Goal: Task Accomplishment & Management: Complete application form

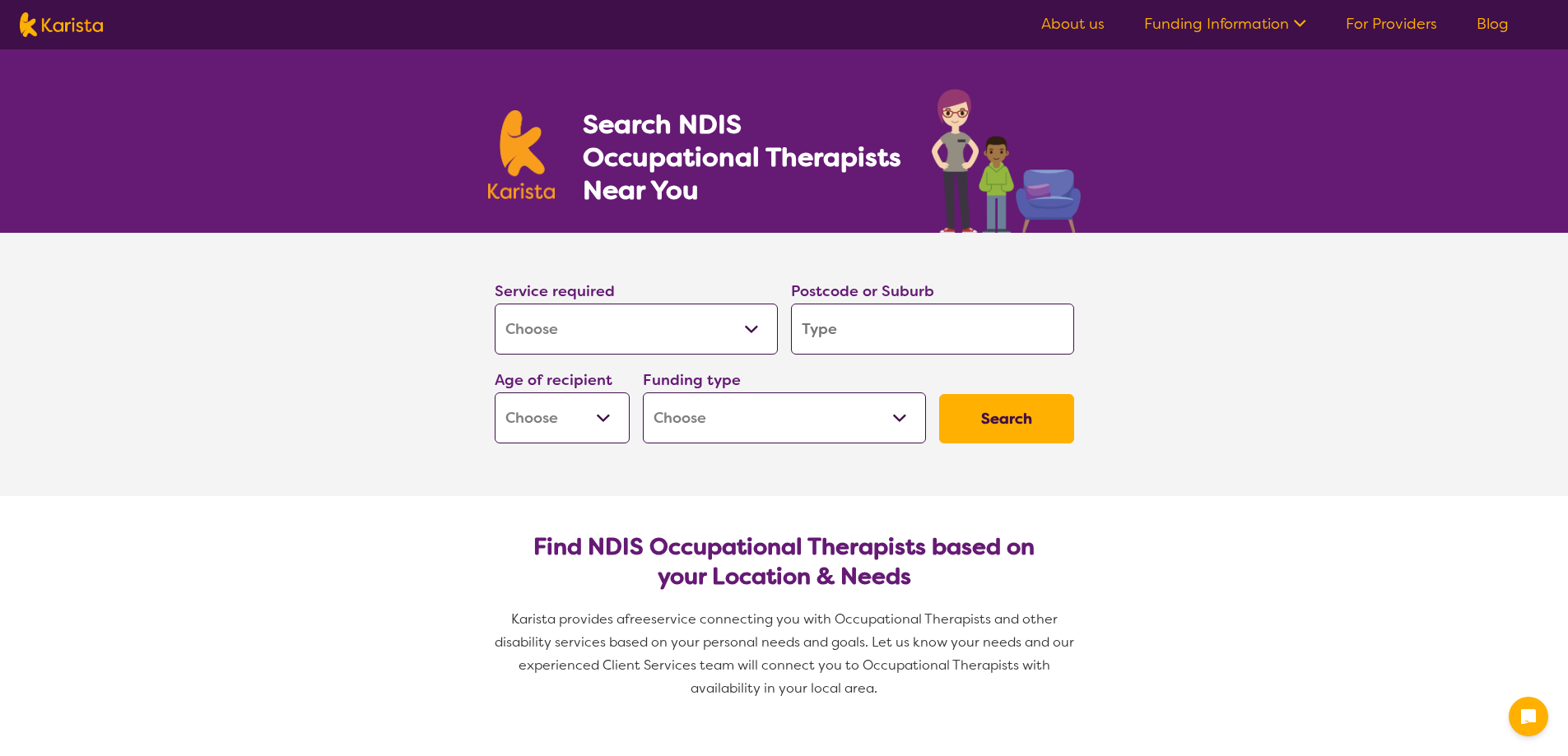
select select "[MEDICAL_DATA]"
click at [889, 328] on input "search" at bounding box center [932, 328] width 283 height 51
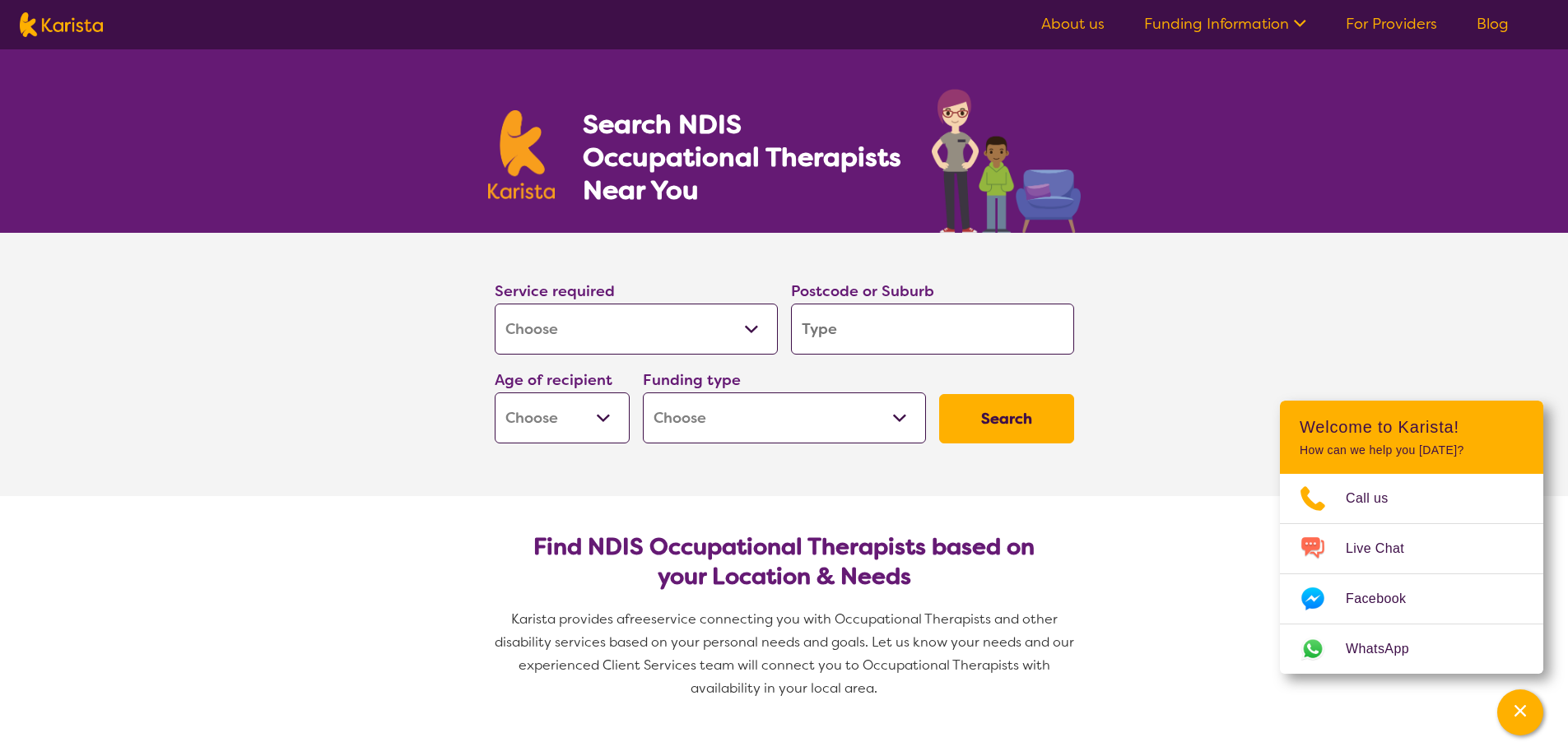
type input "4"
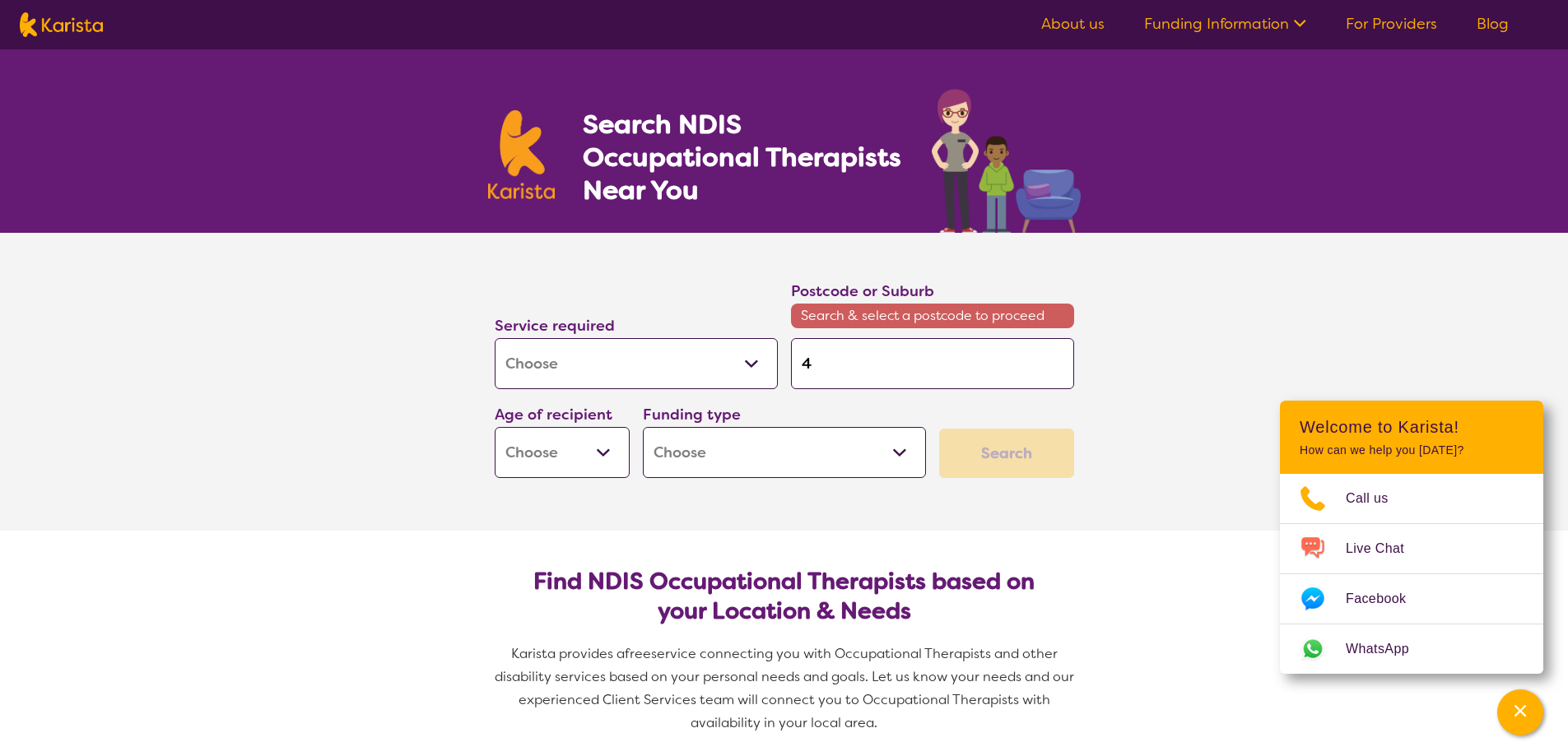
type input "46"
type input "465"
type input "4650"
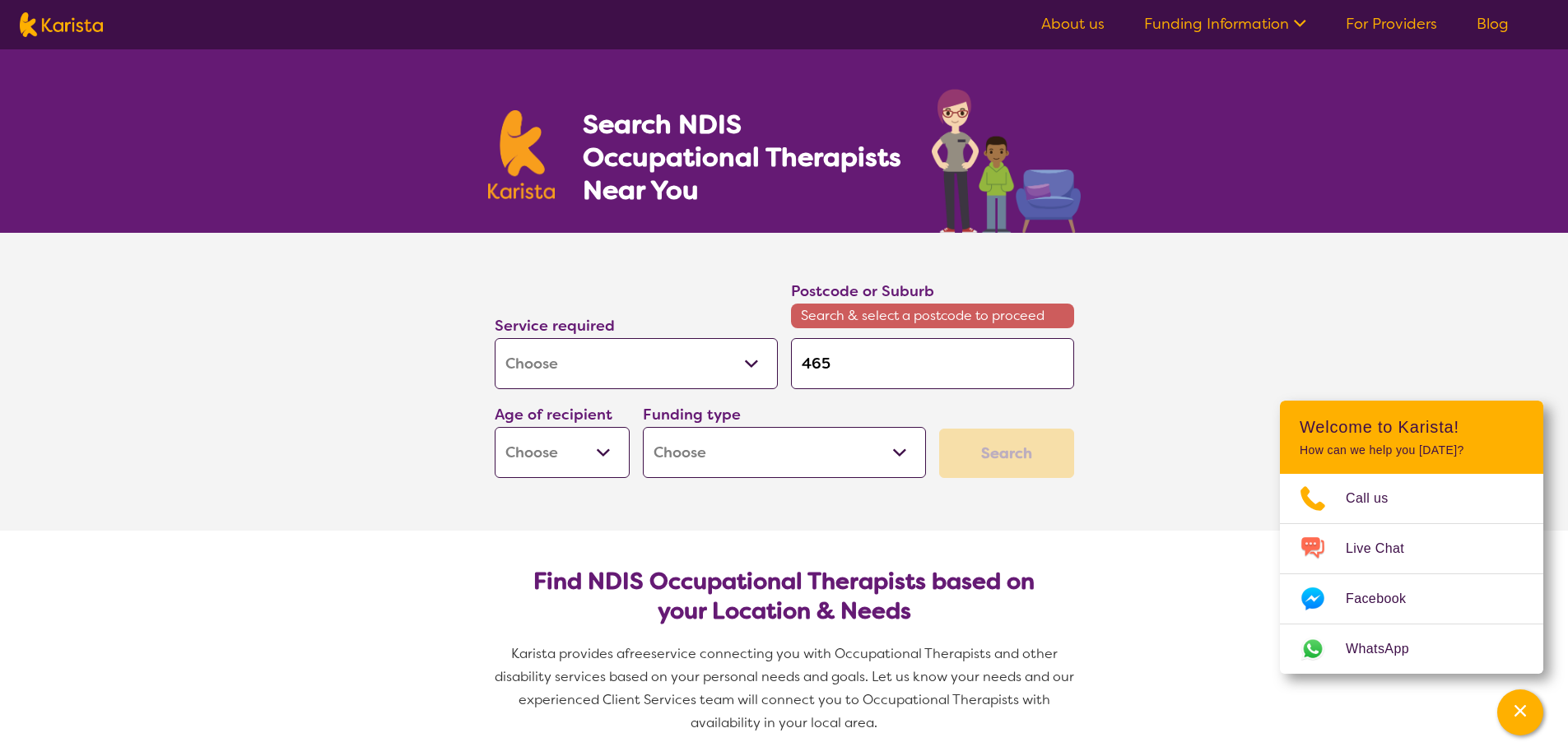
type input "4650"
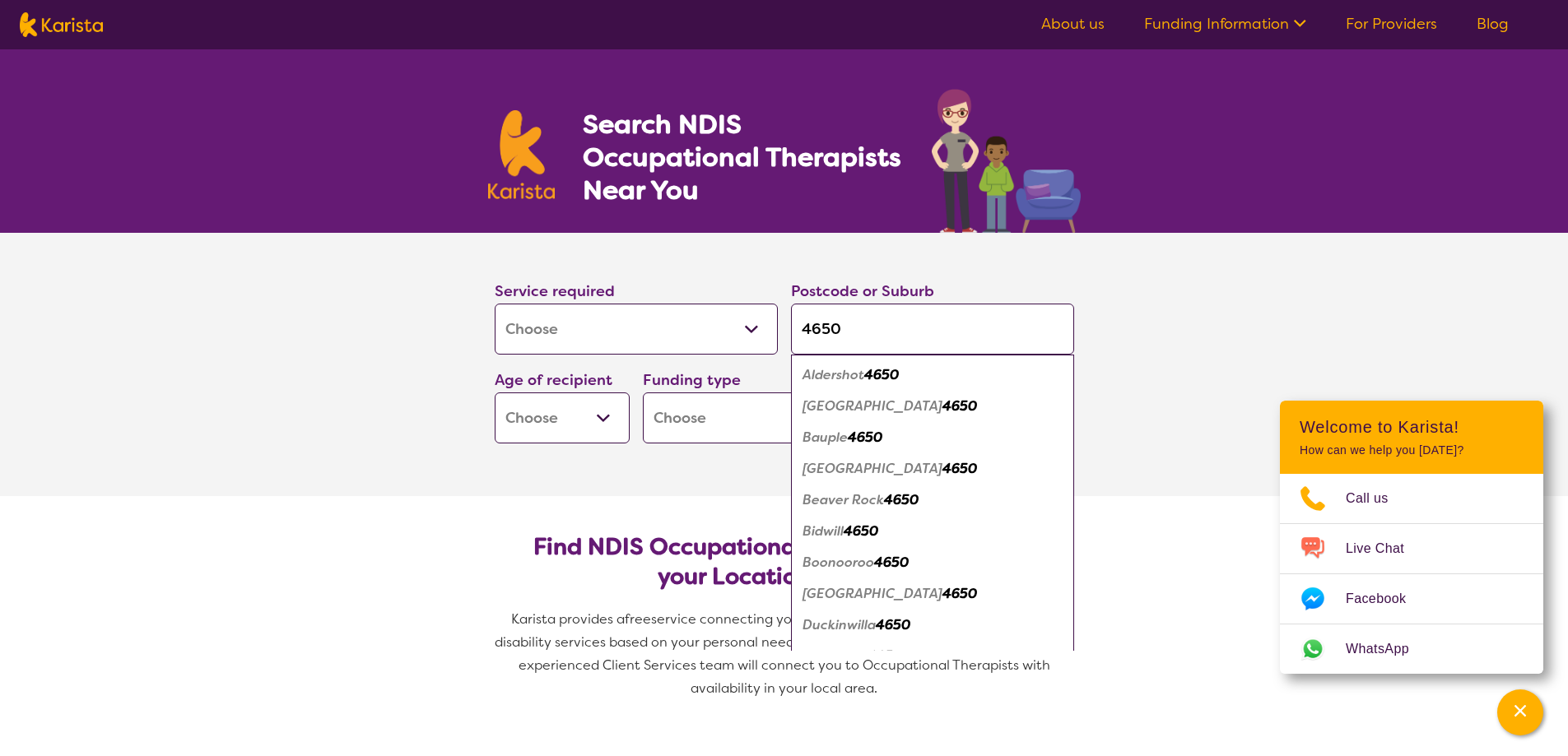
type input "4650"
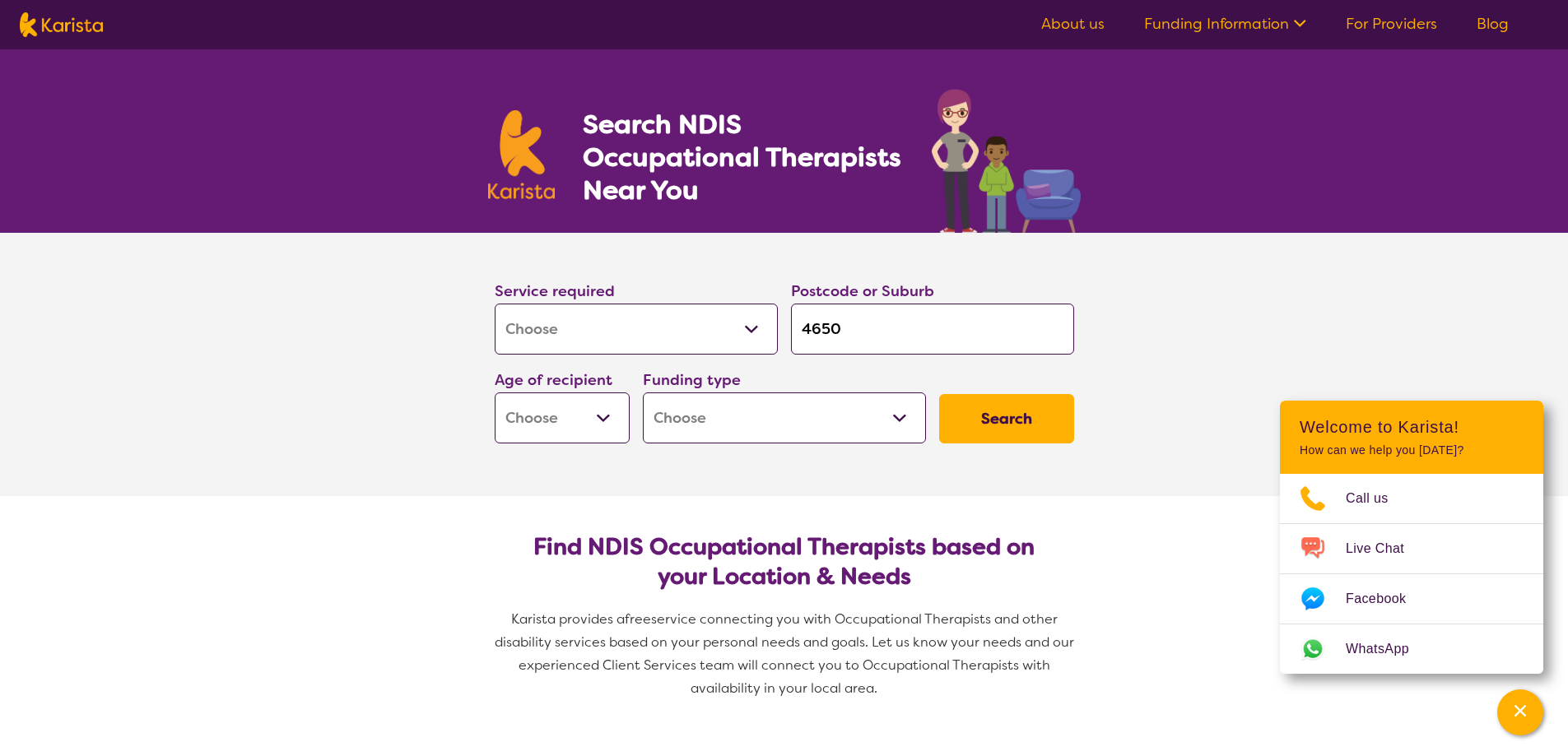
click at [1150, 301] on section "Service required Allied Health Assistant Assessment ([MEDICAL_DATA] or [MEDICAL…" at bounding box center [784, 364] width 1568 height 263
click at [569, 414] on select "Early Childhood - 0 to 9 Child - 10 to 11 Adolescent - 12 to 17 Adult - 18 to 6…" at bounding box center [562, 418] width 135 height 51
select select "EC"
click at [495, 393] on select "Early Childhood - 0 to 9 Child - 10 to 11 Adolescent - 12 to 17 Adult - 18 to 6…" at bounding box center [562, 418] width 135 height 51
select select "EC"
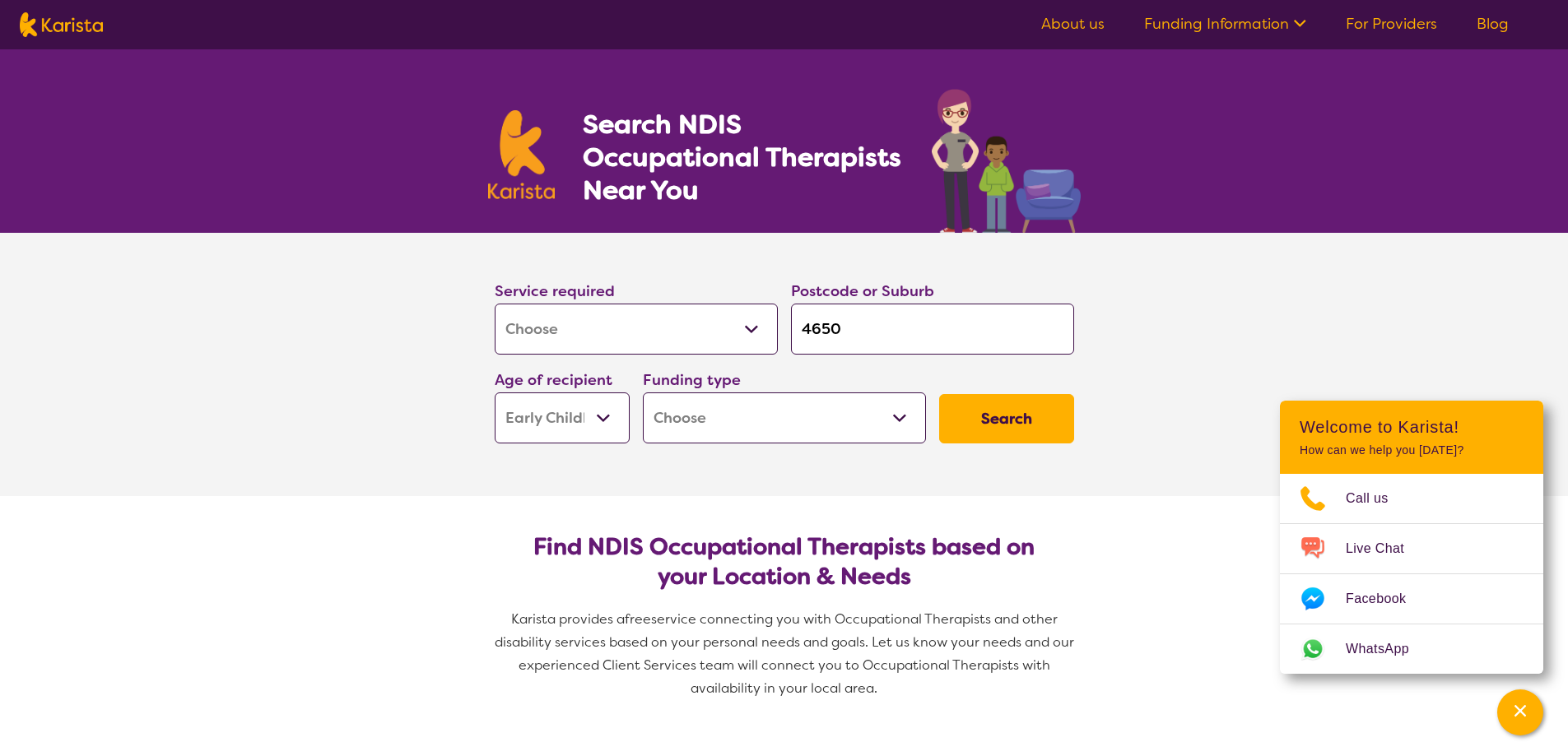
click at [776, 417] on select "Home Care Package (HCP) National Disability Insurance Scheme (NDIS) I don't know" at bounding box center [784, 418] width 283 height 51
select select "NDIS"
click at [643, 393] on select "Home Care Package (HCP) National Disability Insurance Scheme (NDIS) I don't know" at bounding box center [784, 418] width 283 height 51
select select "NDIS"
click at [1011, 426] on button "Search" at bounding box center [1007, 418] width 135 height 49
